Goal: Browse casually

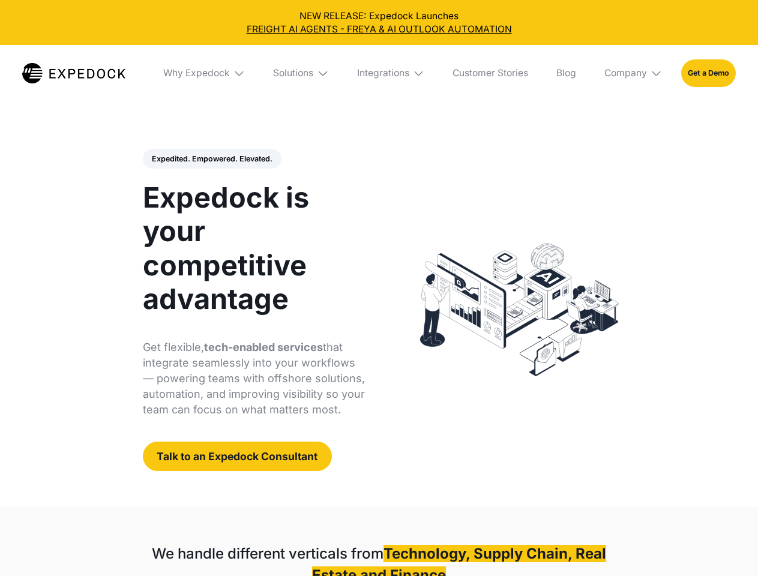
select select
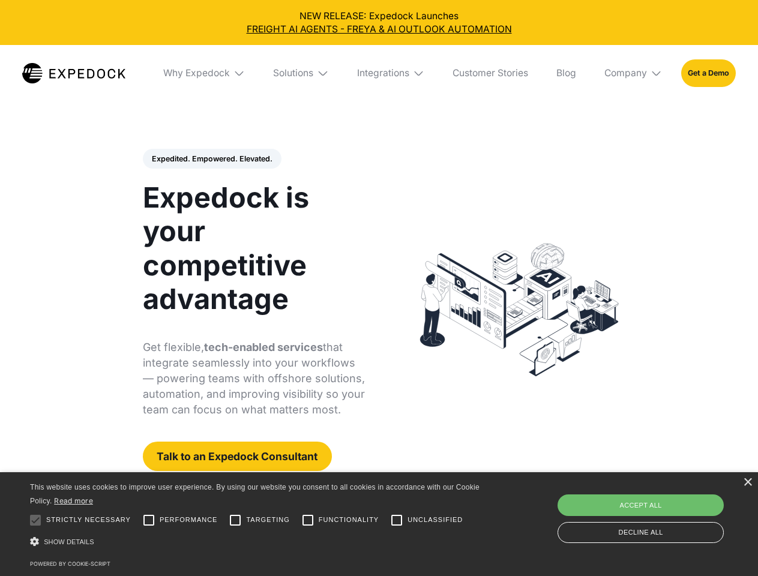
click at [379, 73] on div "Integrations" at bounding box center [383, 73] width 52 height 12
click at [205, 73] on div "Why Expedock" at bounding box center [186, 73] width 67 height 12
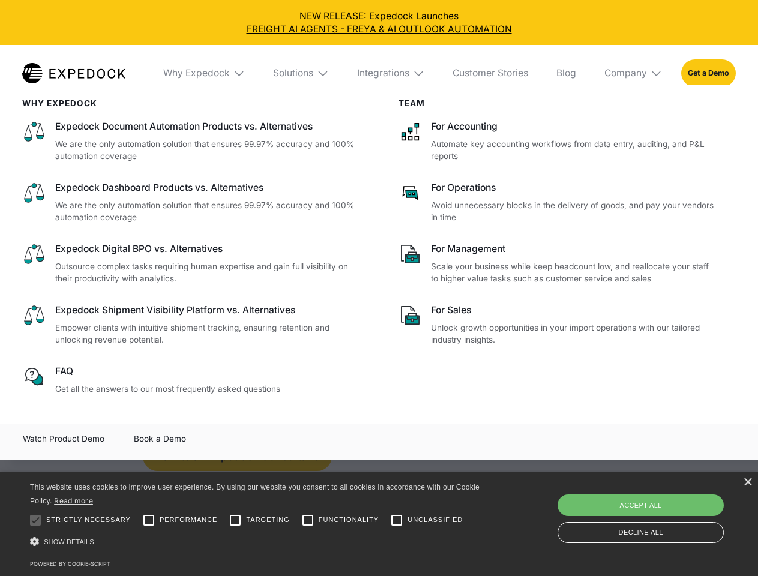
click at [302, 73] on div "Solutions" at bounding box center [293, 73] width 40 height 12
click at [391, 73] on div "Integrations" at bounding box center [383, 73] width 52 height 12
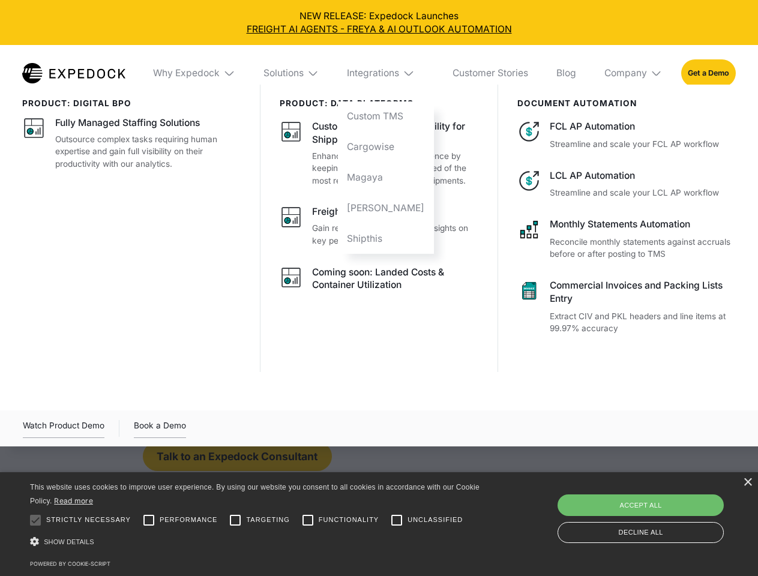
click at [634, 73] on div "Company" at bounding box center [625, 73] width 43 height 12
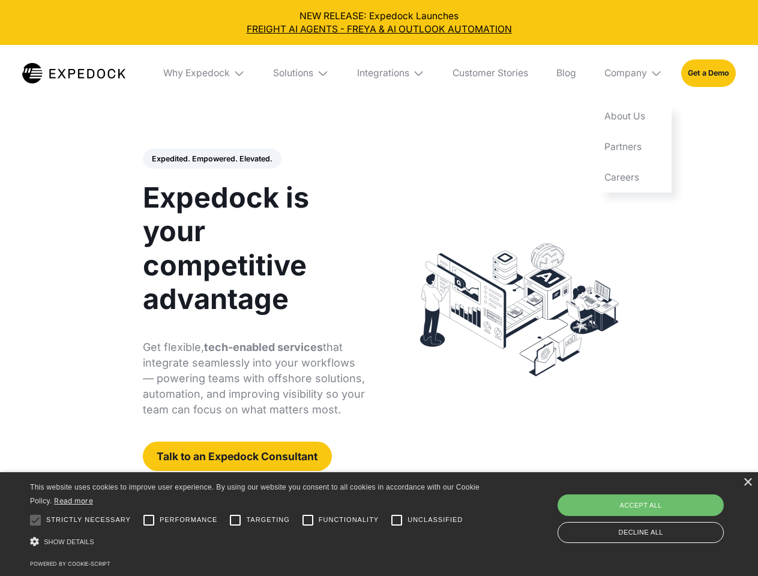
click at [211, 159] on div "Expedited. Empowered. Elevated. Automate Freight Document Extraction at 99.97% …" at bounding box center [254, 310] width 223 height 323
click at [35, 520] on div at bounding box center [35, 520] width 24 height 24
click at [149, 520] on input "Performance" at bounding box center [149, 520] width 24 height 24
checkbox input "true"
click at [235, 520] on input "Targeting" at bounding box center [235, 520] width 24 height 24
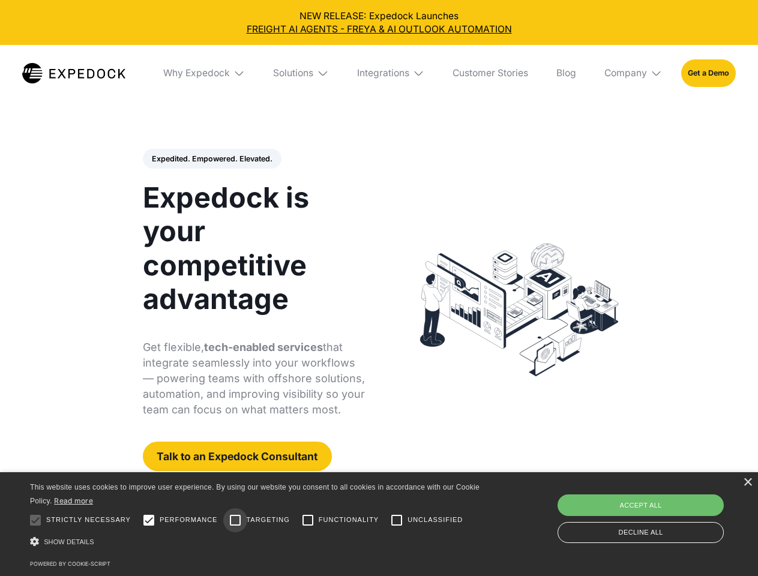
checkbox input "true"
click at [308, 520] on input "Functionality" at bounding box center [308, 520] width 24 height 24
checkbox input "true"
